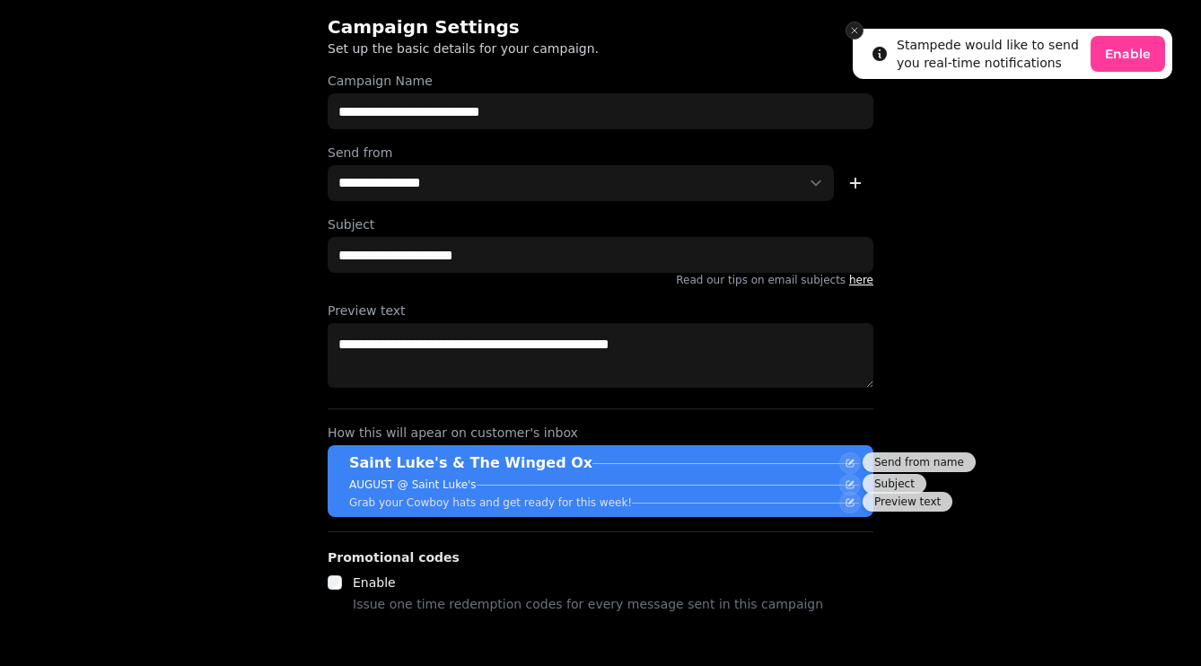
click at [862, 32] on button "Close toast" at bounding box center [855, 31] width 18 height 18
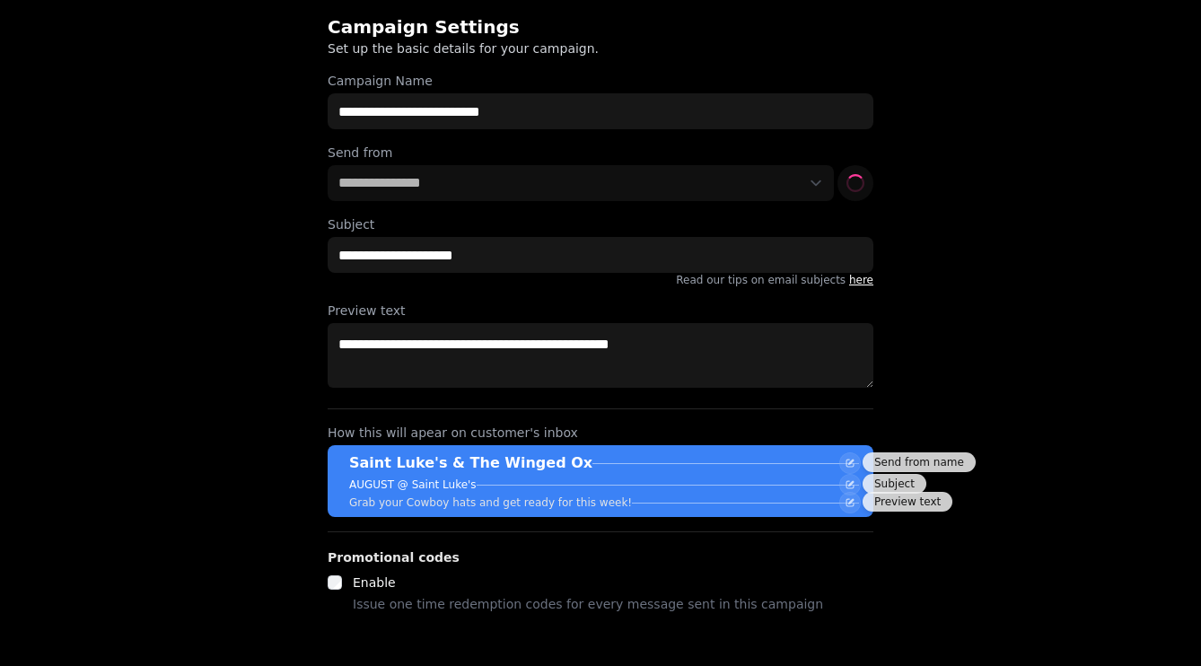
select select "**********"
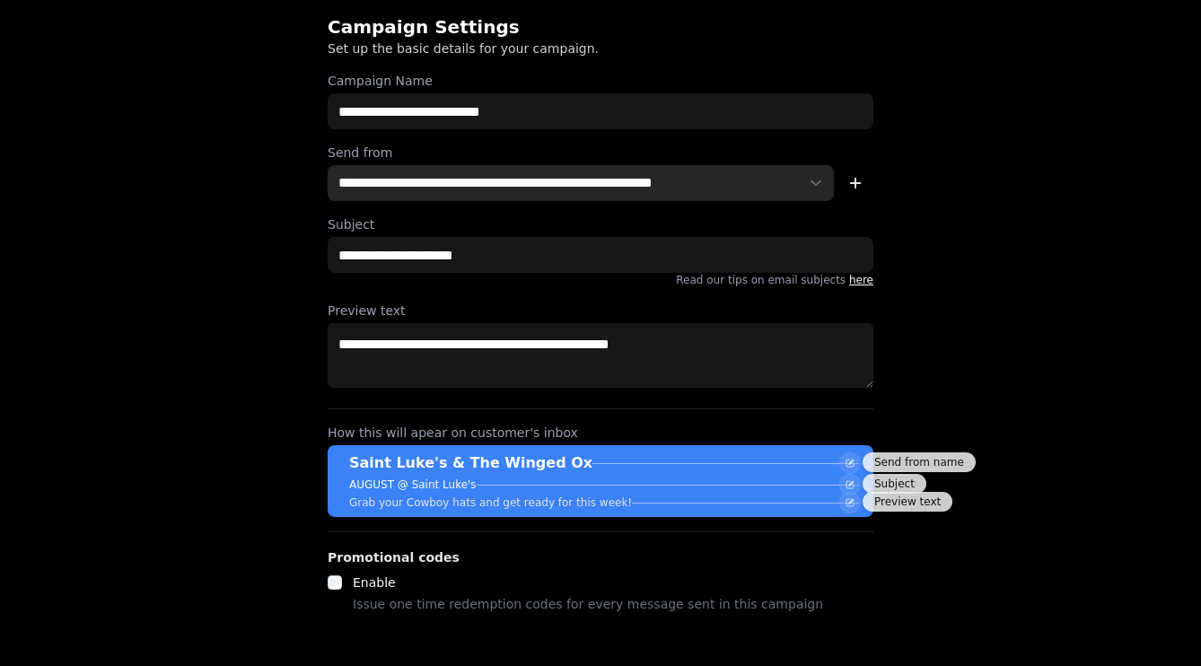
click at [553, 181] on select "**********" at bounding box center [581, 183] width 506 height 36
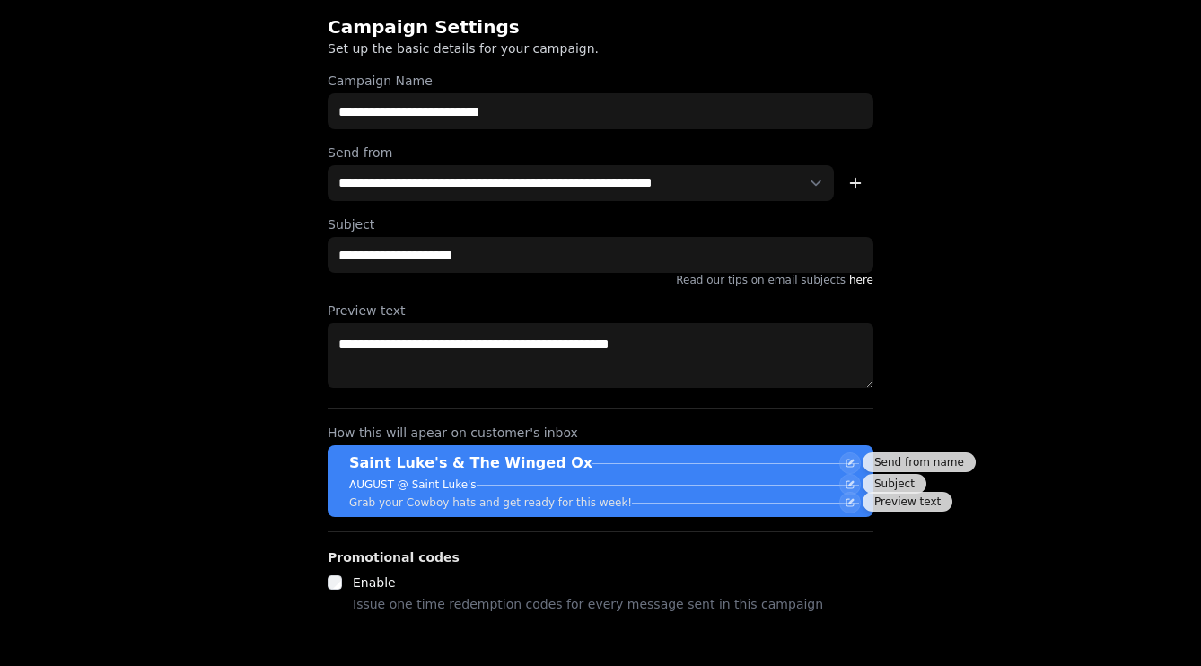
click at [939, 181] on div "**********" at bounding box center [600, 333] width 1201 height 666
